Goal: Information Seeking & Learning: Learn about a topic

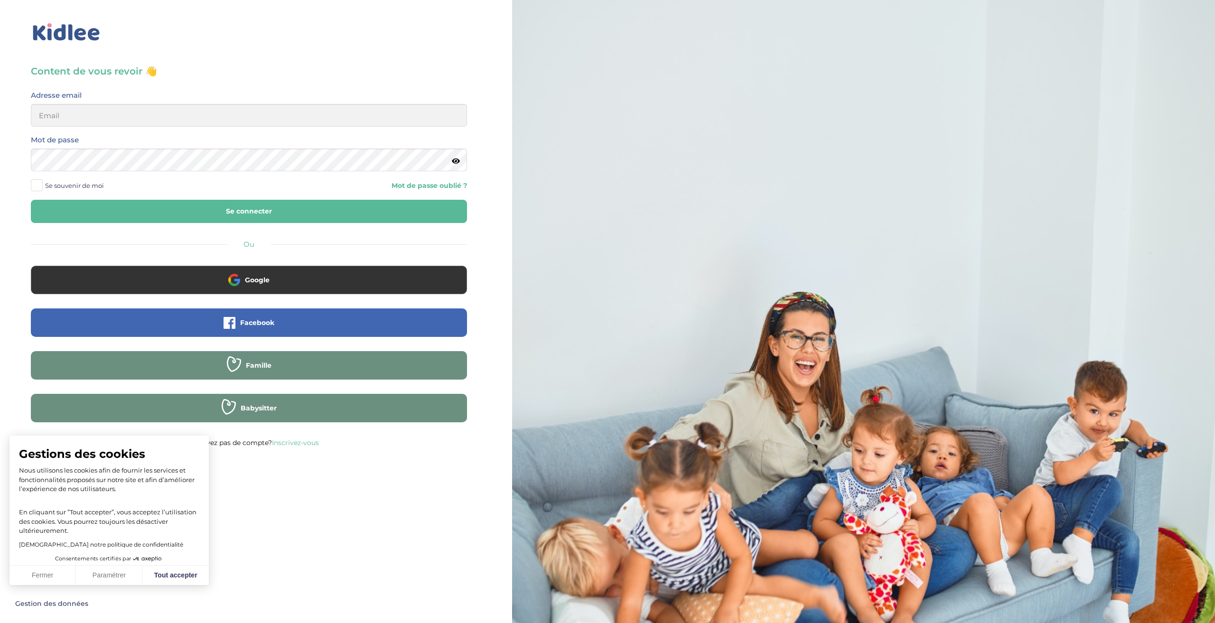
click at [82, 33] on img at bounding box center [66, 32] width 71 height 22
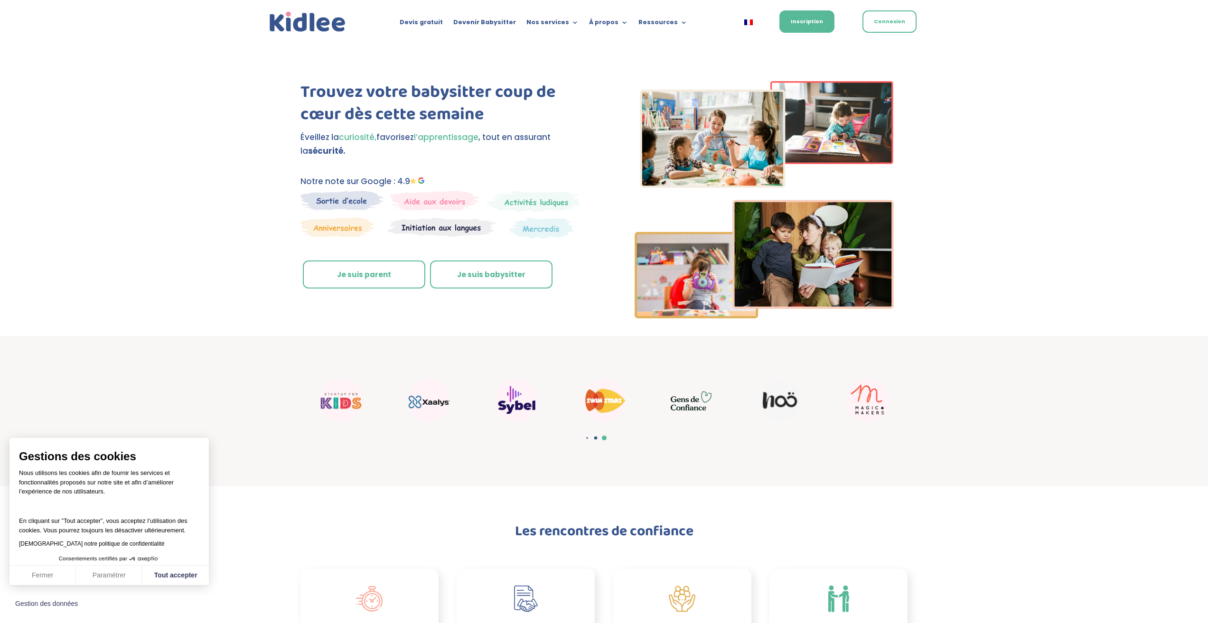
click at [366, 272] on link "Je suis parent" at bounding box center [364, 275] width 122 height 28
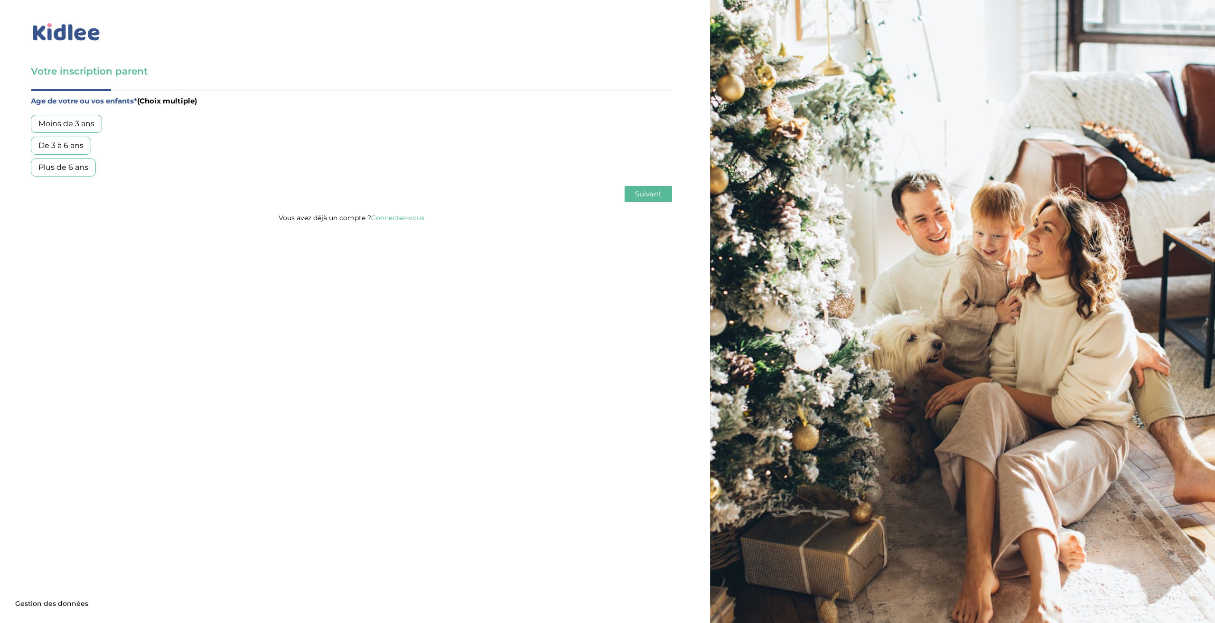
click at [74, 144] on div "De 3 à 6 ans" at bounding box center [61, 146] width 60 height 18
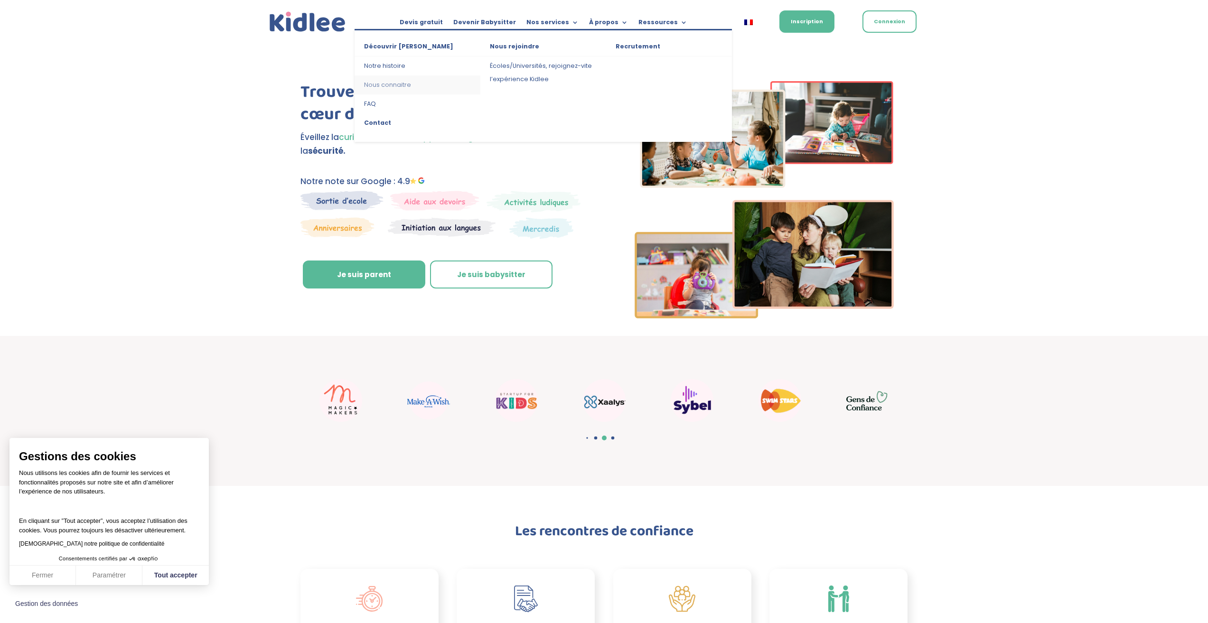
click at [388, 84] on link "Nous connaitre" at bounding box center [418, 84] width 126 height 19
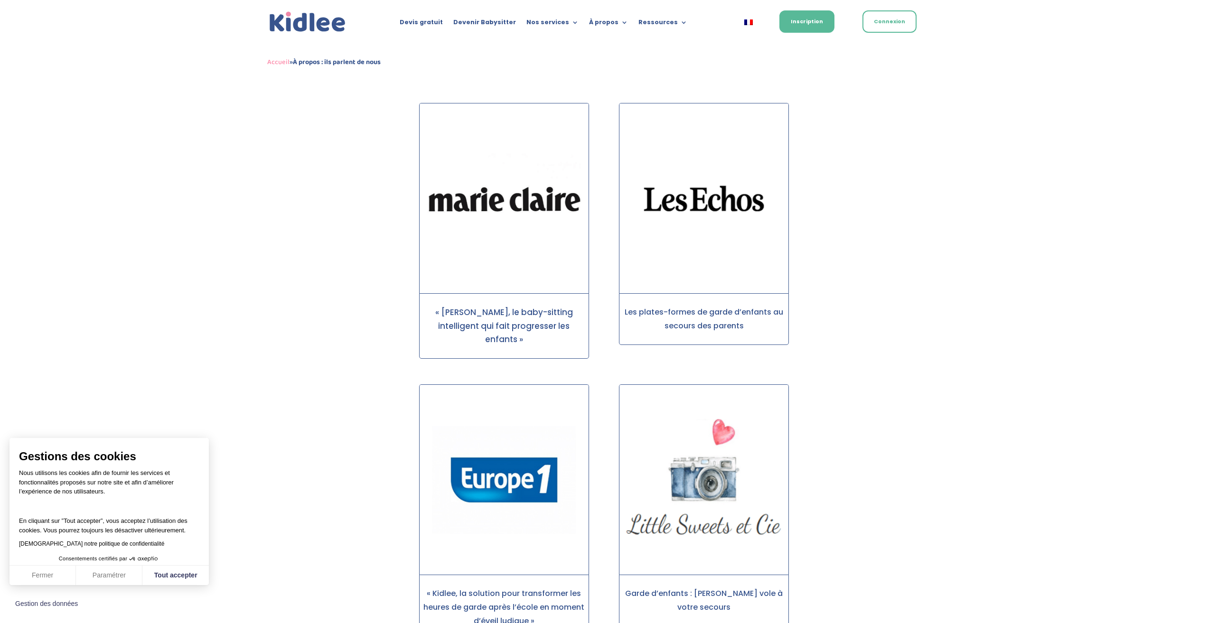
scroll to position [274, 0]
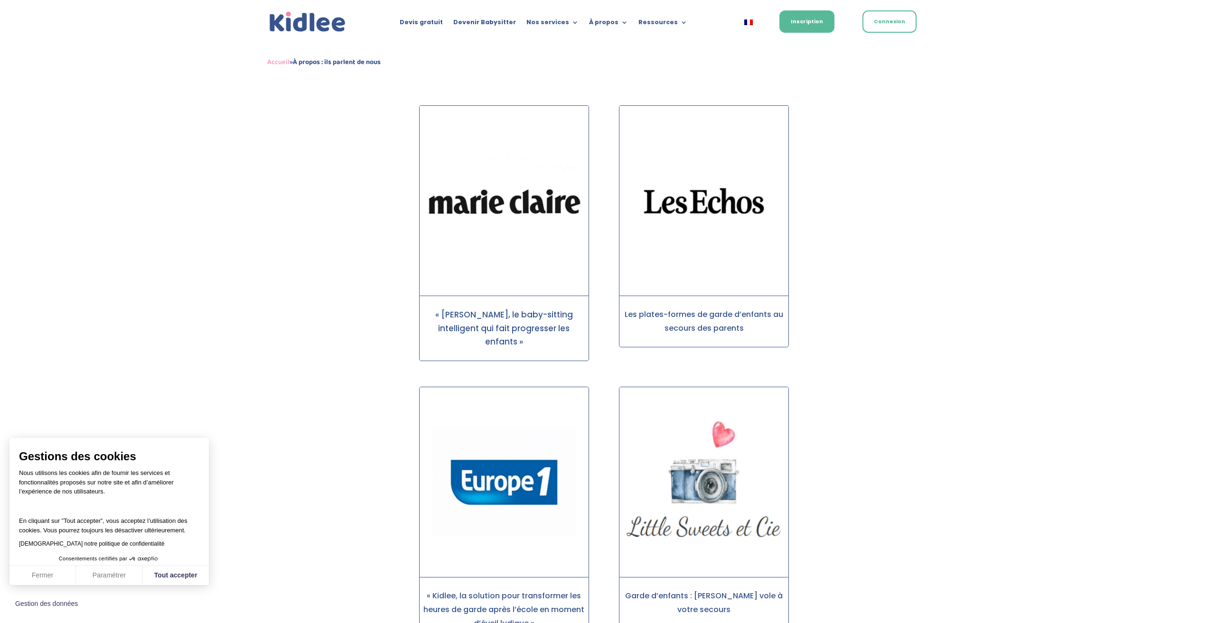
click at [703, 279] on img at bounding box center [703, 201] width 169 height 190
click at [688, 204] on img at bounding box center [703, 201] width 169 height 190
click at [715, 320] on p "Les plates-formes de garde d’enfants au secours des parents" at bounding box center [704, 322] width 162 height 28
click at [720, 341] on div "Les plates-formes de garde d’enfants au secours des parents" at bounding box center [704, 322] width 170 height 52
drag, startPoint x: 646, startPoint y: 317, endPoint x: 748, endPoint y: 330, distance: 103.4
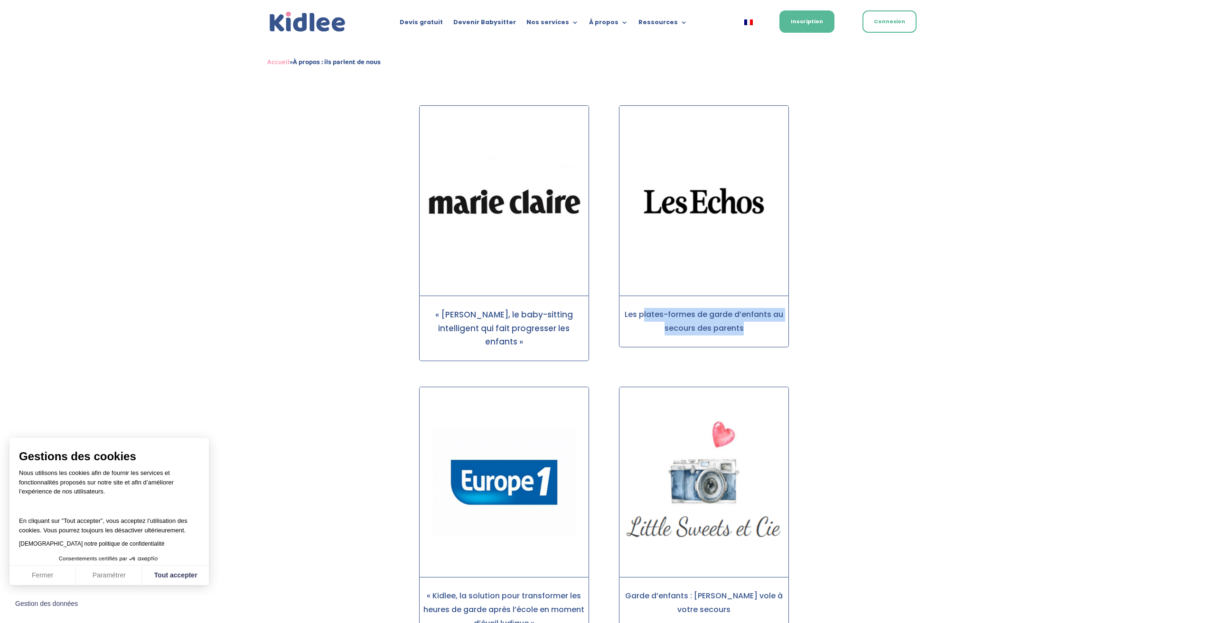
click at [748, 330] on p "Les plates-formes de garde d’enfants au secours des parents" at bounding box center [704, 322] width 162 height 28
click at [746, 331] on p "Les plates-formes de garde d’enfants au secours des parents" at bounding box center [704, 322] width 162 height 28
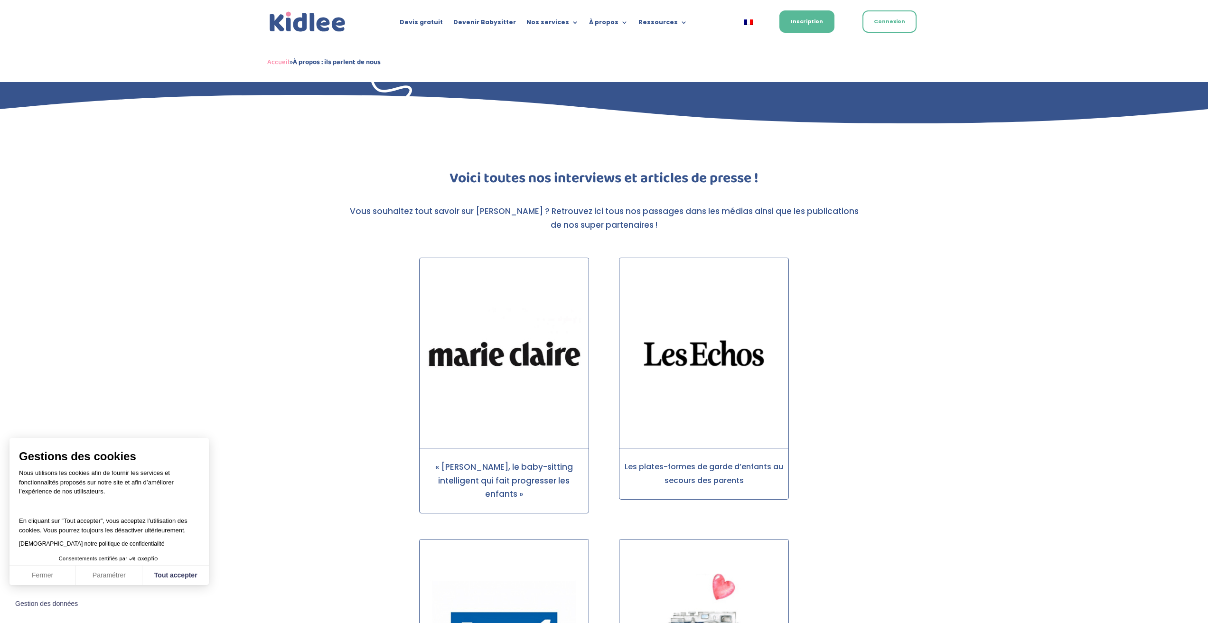
scroll to position [131, 0]
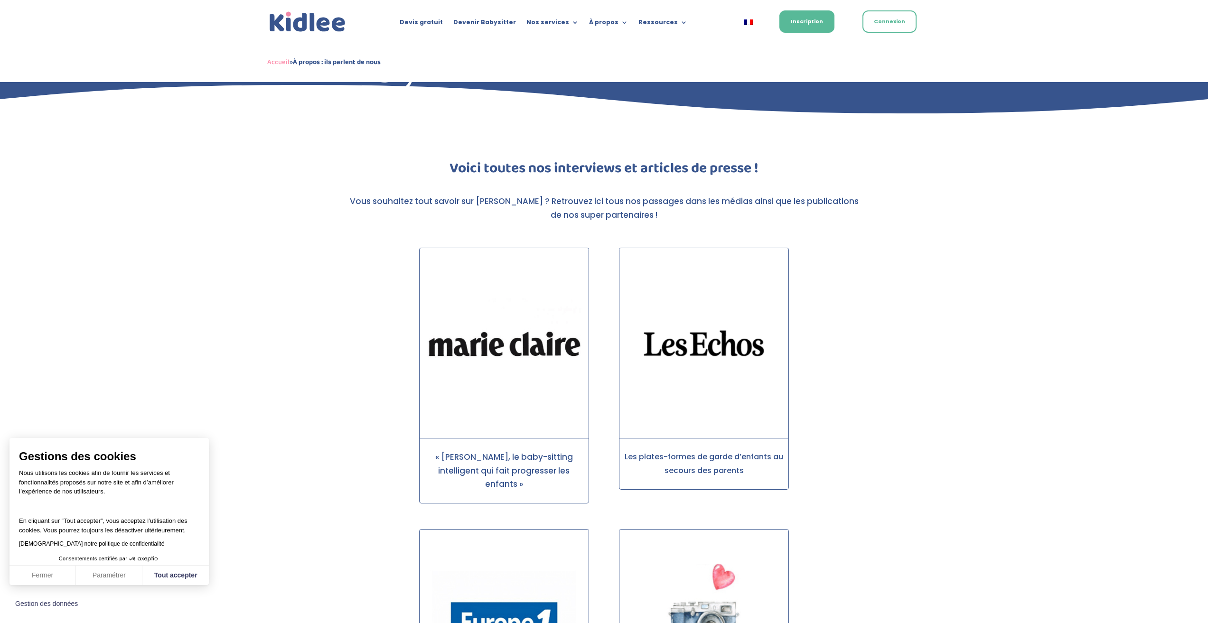
click at [503, 456] on p "« [PERSON_NAME], le baby-sitting intelligent qui fait progresser les enfants »" at bounding box center [504, 470] width 162 height 41
drag, startPoint x: 502, startPoint y: 456, endPoint x: 502, endPoint y: 438, distance: 17.6
click at [502, 456] on p "« [PERSON_NAME], le baby-sitting intelligent qui fait progresser les enfants »" at bounding box center [504, 470] width 162 height 41
drag, startPoint x: 511, startPoint y: 372, endPoint x: 525, endPoint y: 346, distance: 30.4
click at [511, 372] on img at bounding box center [504, 343] width 169 height 190
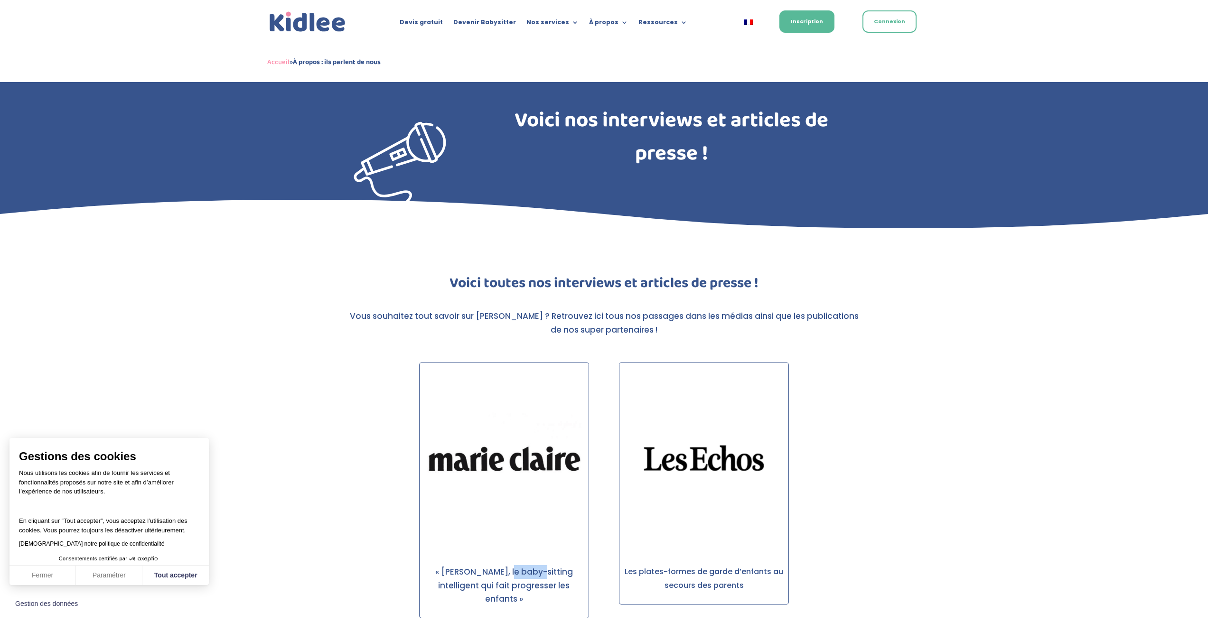
scroll to position [0, 0]
